Goal: Transaction & Acquisition: Book appointment/travel/reservation

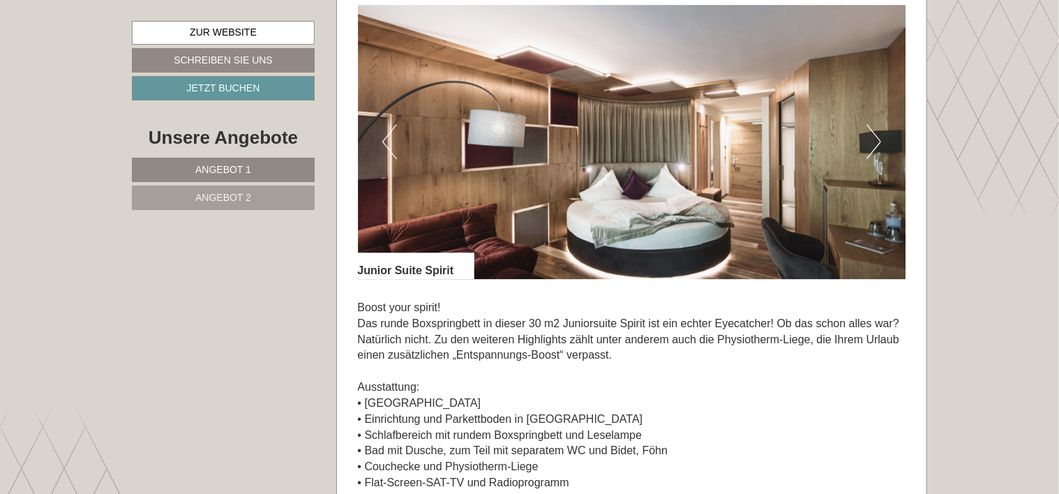
scroll to position [1953, 0]
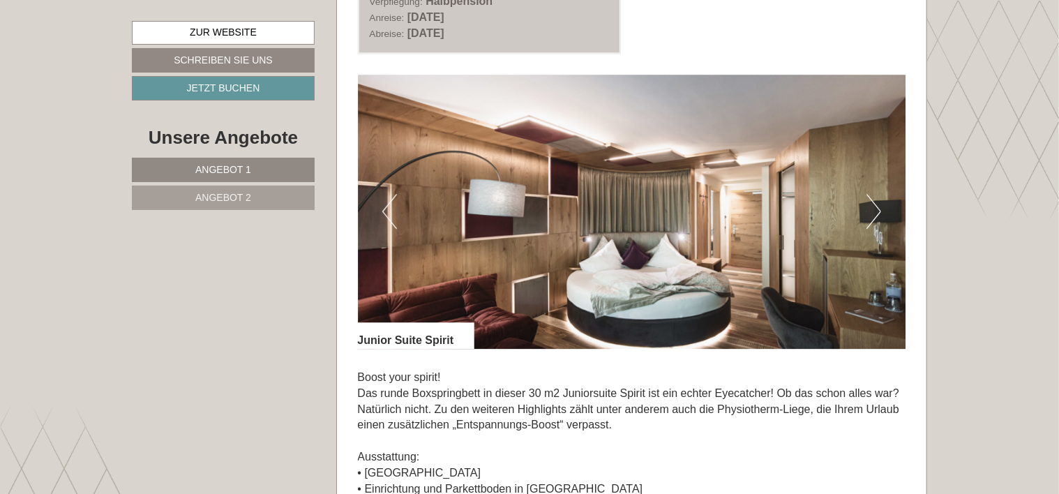
click at [870, 213] on button "Next" at bounding box center [873, 211] width 15 height 35
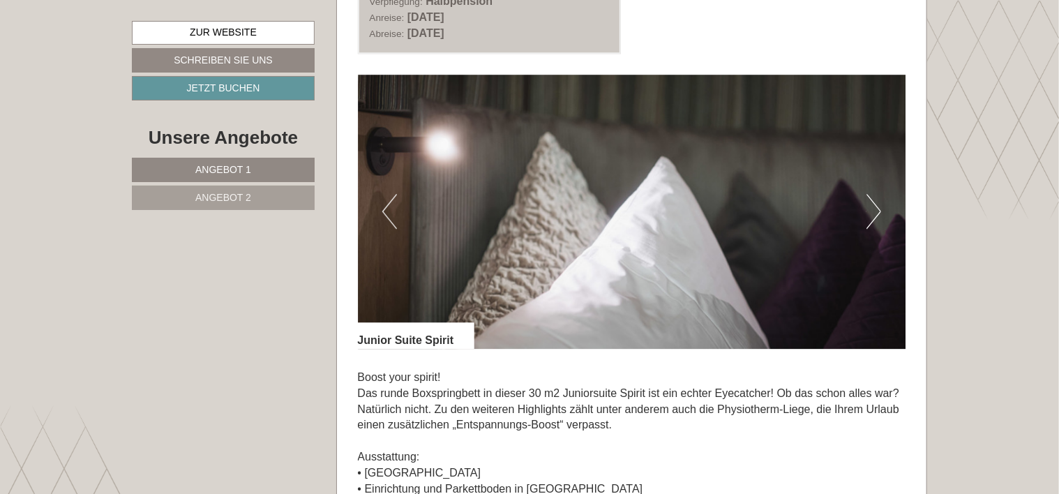
click at [870, 213] on button "Next" at bounding box center [873, 211] width 15 height 35
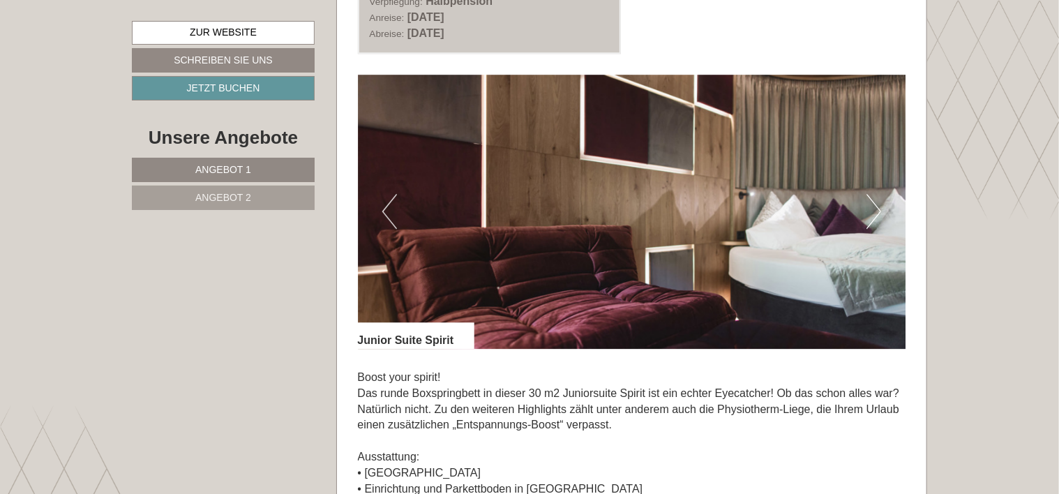
click at [871, 212] on button "Next" at bounding box center [873, 211] width 15 height 35
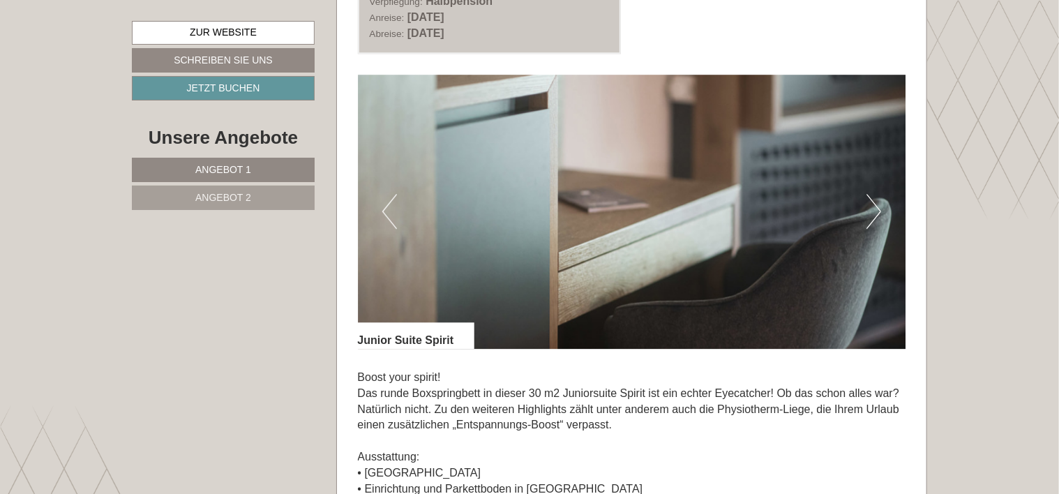
click at [872, 209] on button "Next" at bounding box center [873, 211] width 15 height 35
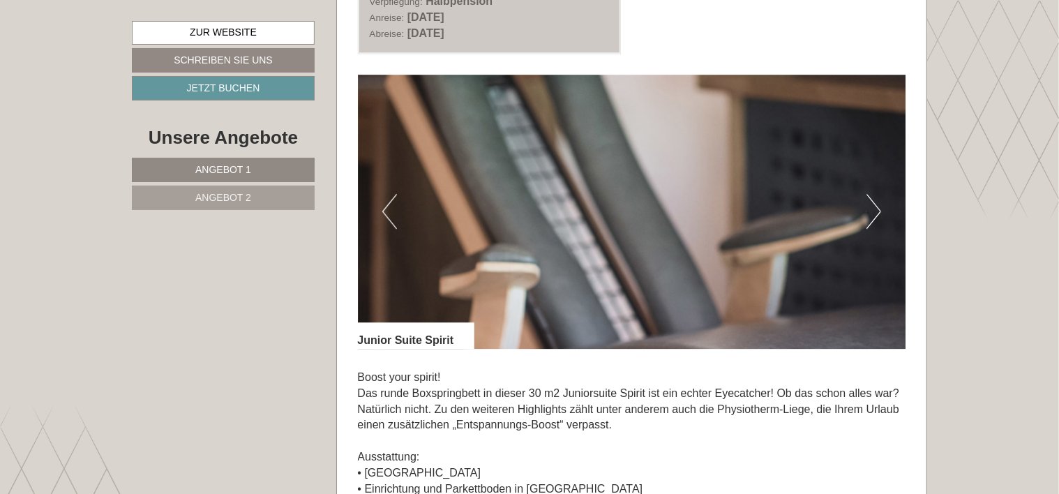
click at [874, 205] on button "Next" at bounding box center [873, 211] width 15 height 35
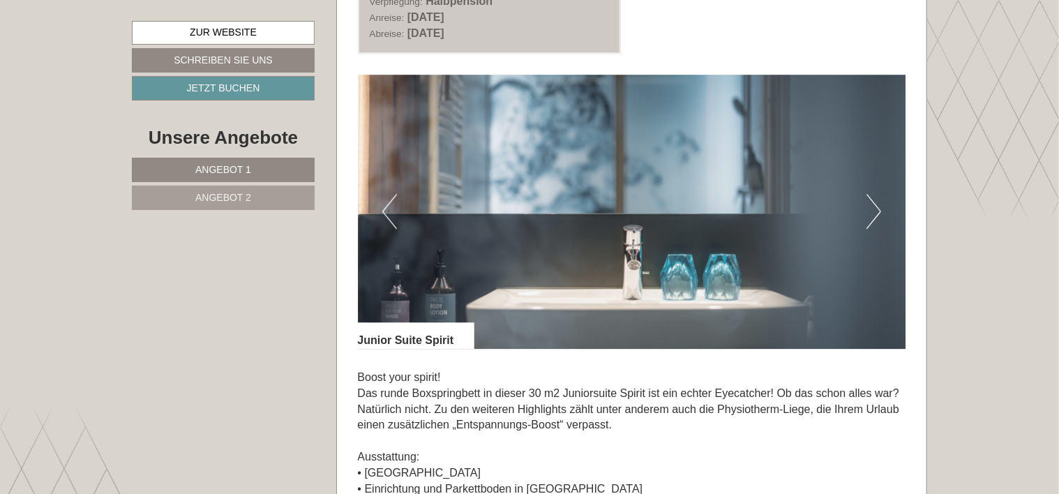
click at [874, 205] on button "Next" at bounding box center [873, 211] width 15 height 35
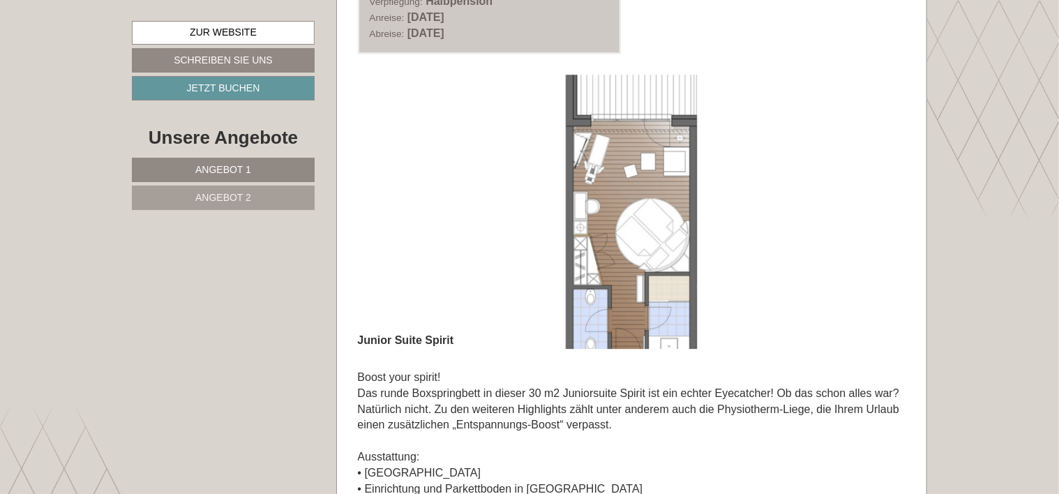
click at [874, 205] on button "Next" at bounding box center [873, 211] width 15 height 35
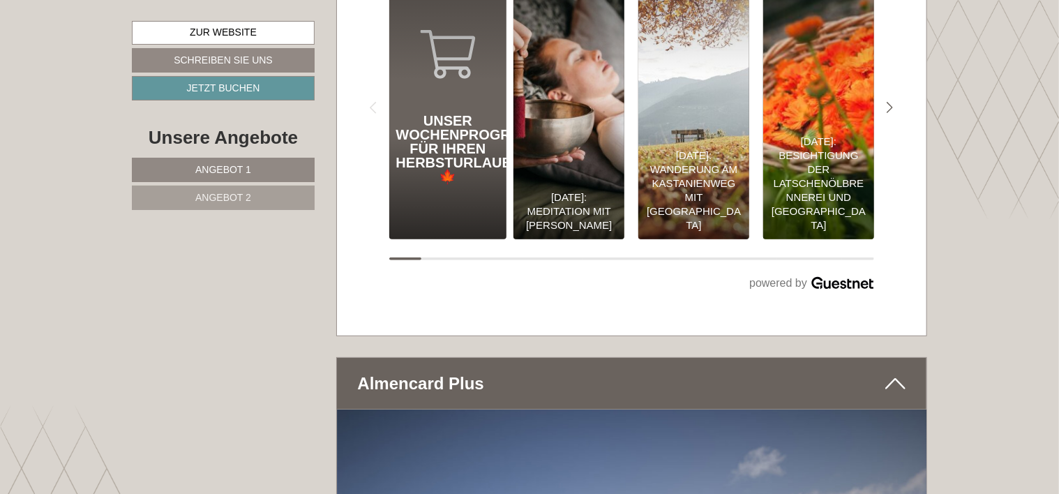
scroll to position [5858, 0]
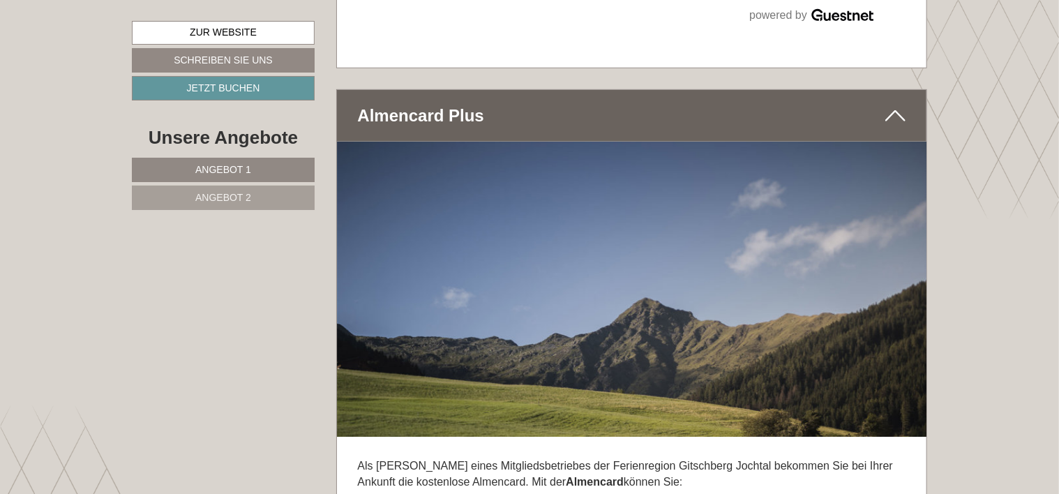
click at [224, 167] on span "Angebot 1" at bounding box center [223, 169] width 56 height 11
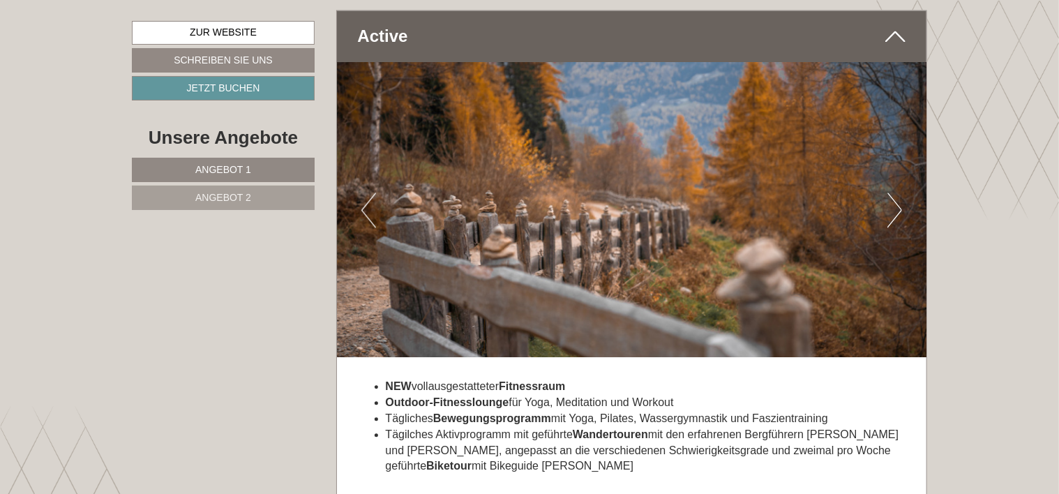
scroll to position [4007, 0]
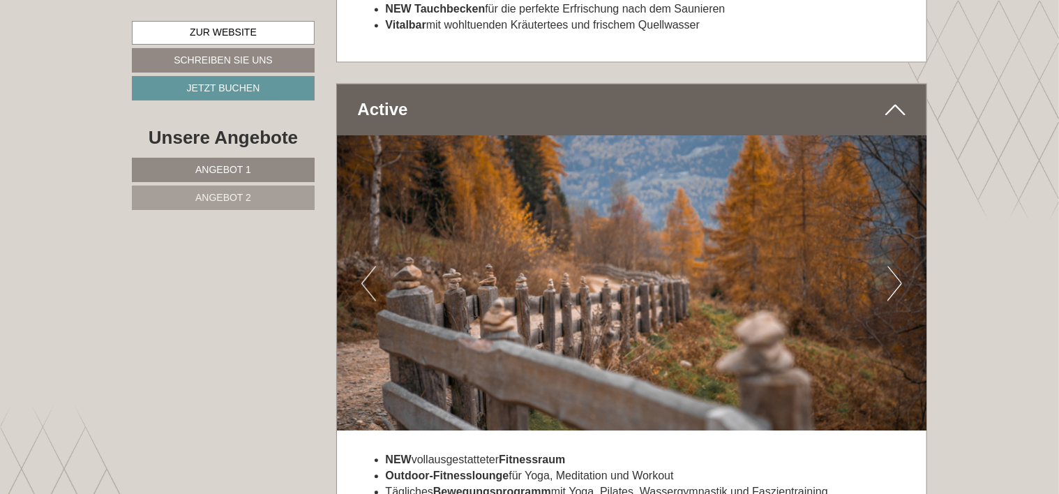
click at [890, 266] on button "Next" at bounding box center [894, 283] width 15 height 35
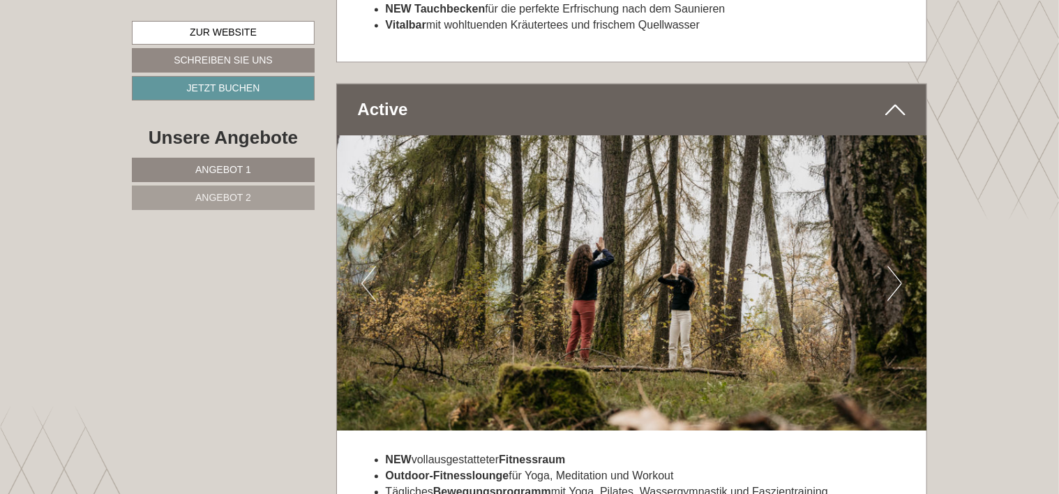
click at [890, 266] on button "Next" at bounding box center [894, 283] width 15 height 35
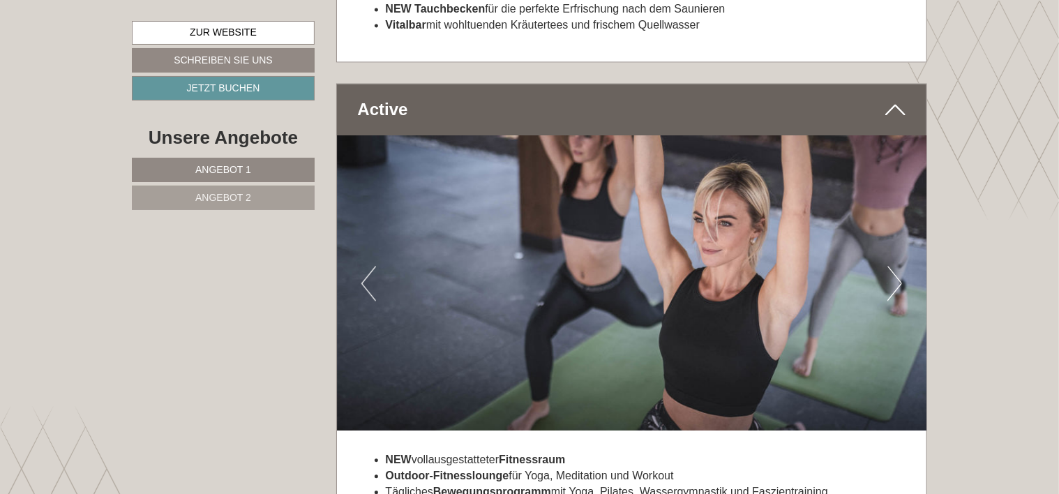
click at [890, 266] on button "Next" at bounding box center [894, 283] width 15 height 35
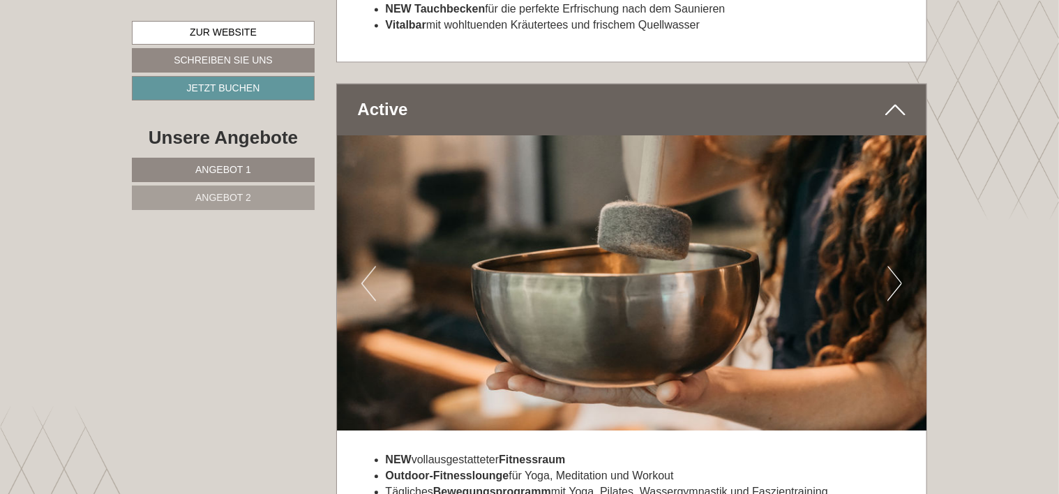
click at [890, 266] on button "Next" at bounding box center [894, 283] width 15 height 35
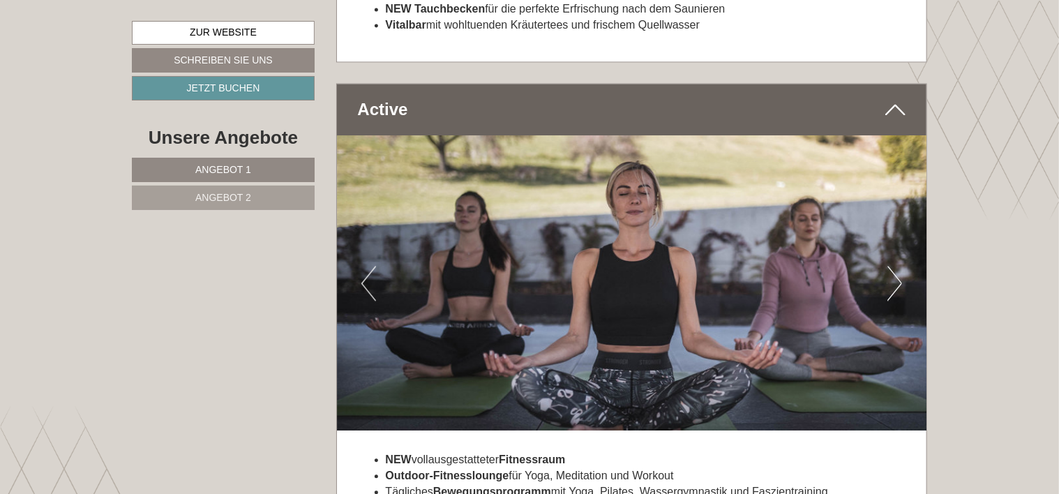
click at [890, 266] on button "Next" at bounding box center [894, 283] width 15 height 35
click at [887, 266] on button "Next" at bounding box center [894, 283] width 15 height 35
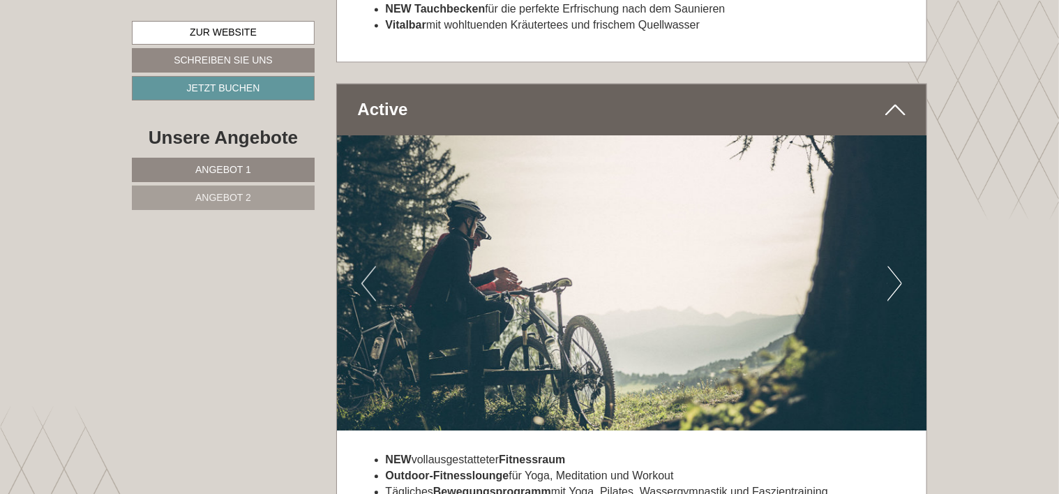
click at [888, 266] on button "Next" at bounding box center [894, 283] width 15 height 35
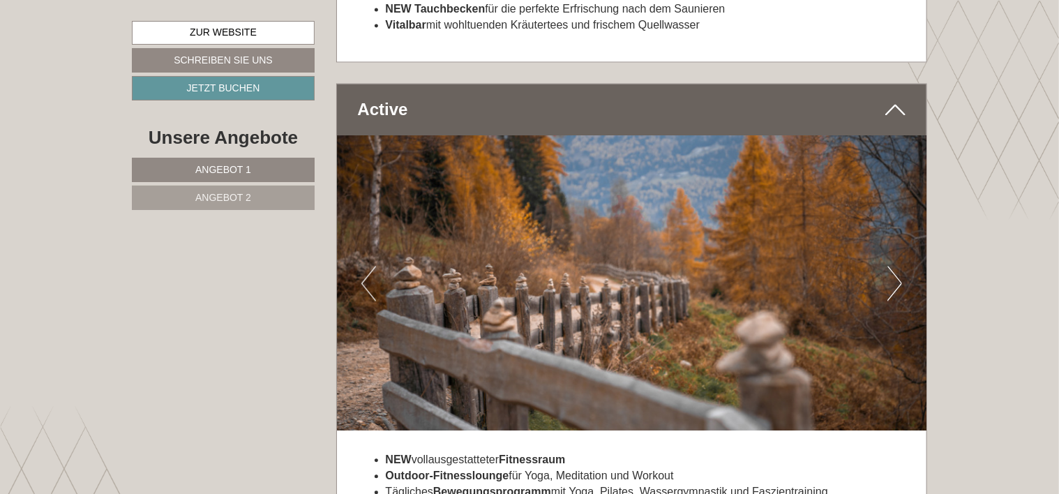
click at [888, 266] on button "Next" at bounding box center [894, 283] width 15 height 35
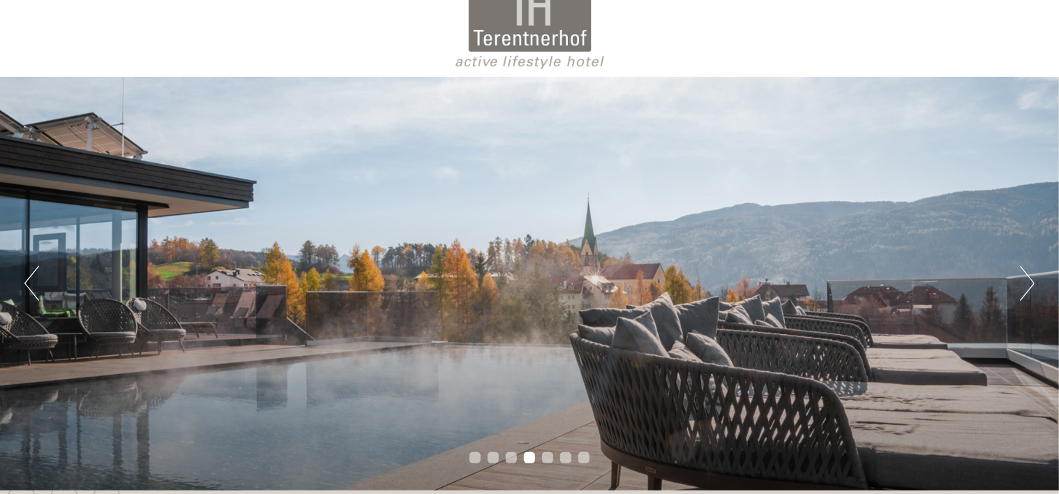
scroll to position [0, 0]
